Goal: Task Accomplishment & Management: Manage account settings

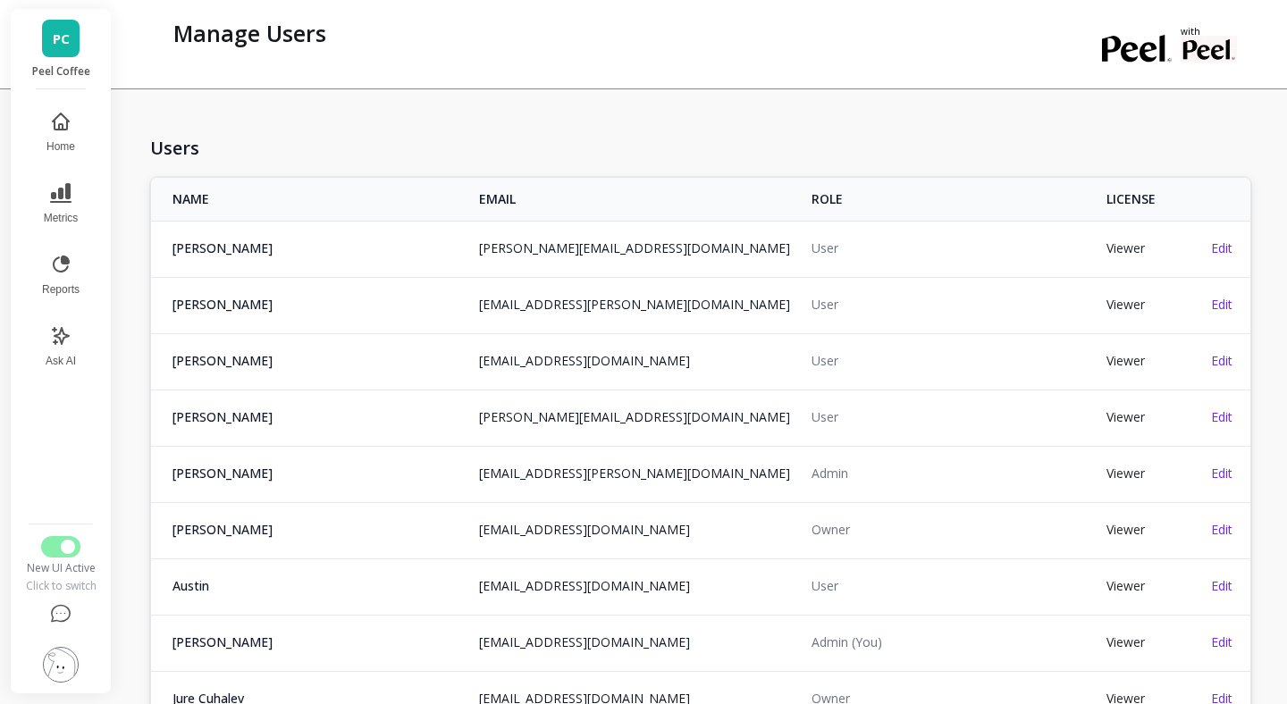
scroll to position [40, 0]
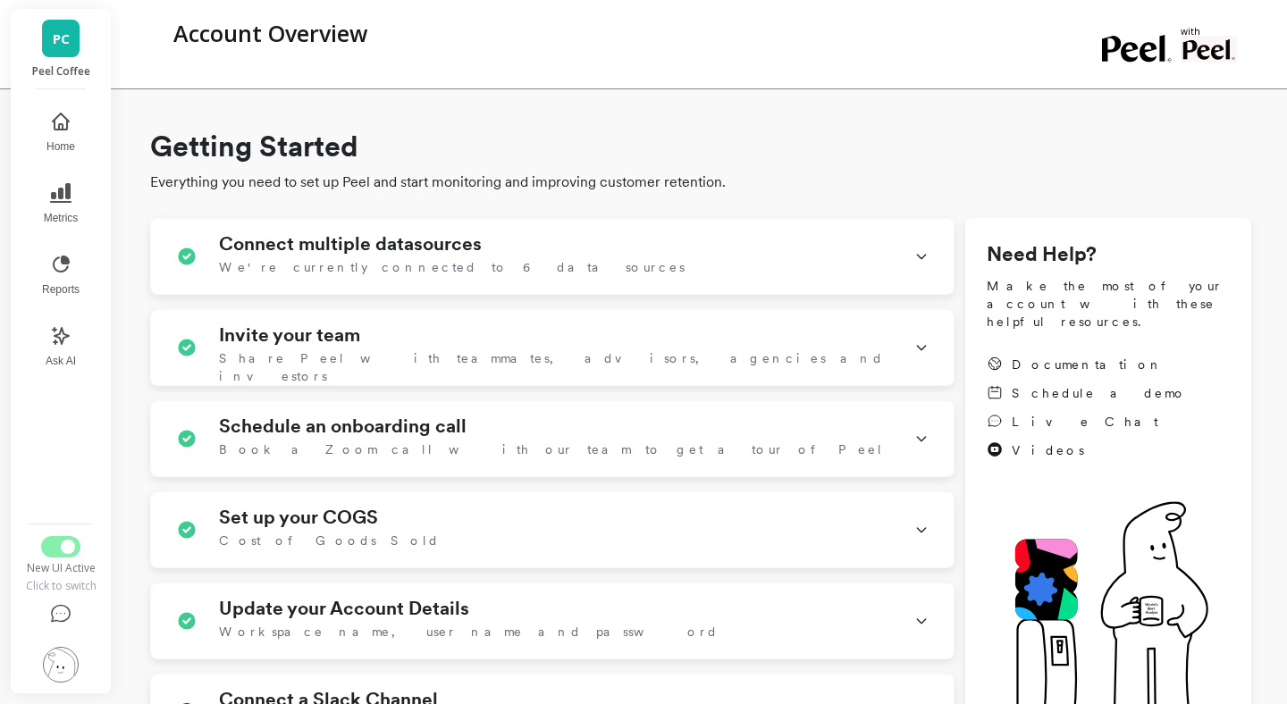
scroll to position [261, 0]
